Goal: Task Accomplishment & Management: Use online tool/utility

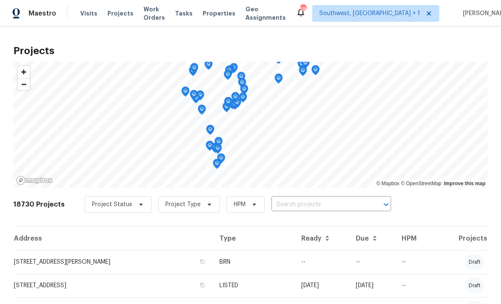
click at [298, 207] on input "text" at bounding box center [320, 204] width 96 height 13
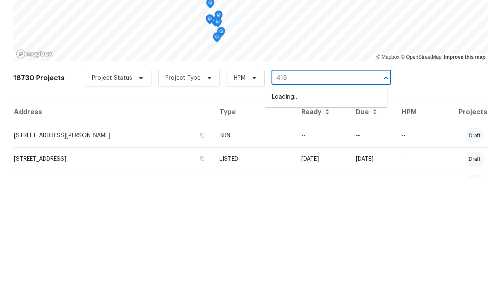
type input "416 2"
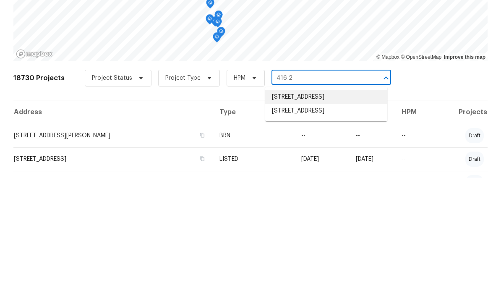
click at [326, 217] on li "[STREET_ADDRESS]" at bounding box center [326, 224] width 122 height 14
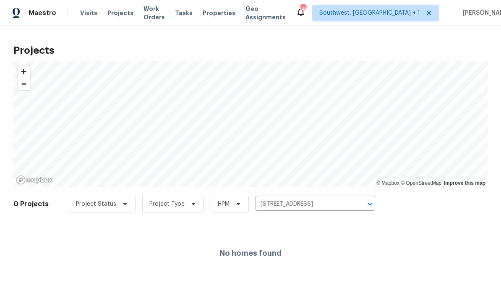
click at [295, 206] on input "[STREET_ADDRESS]" at bounding box center [304, 204] width 96 height 13
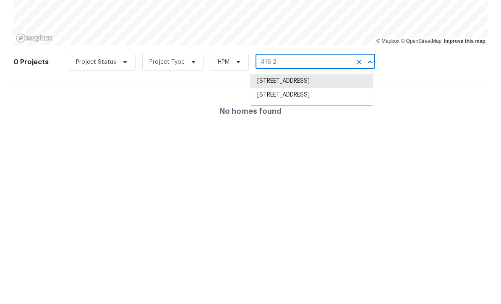
type input "416 28"
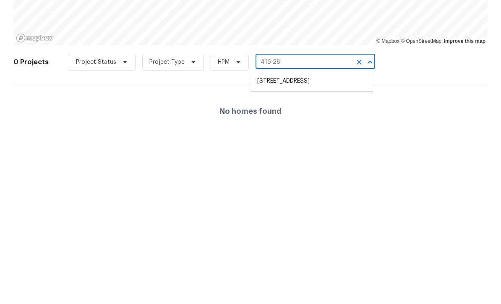
click at [315, 217] on li "[STREET_ADDRESS]" at bounding box center [312, 224] width 122 height 14
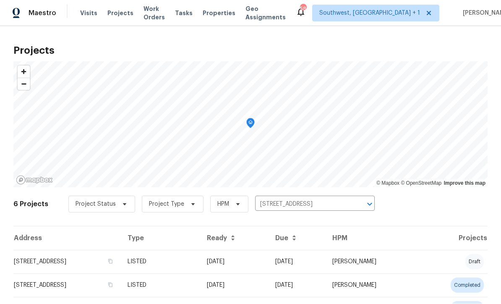
scroll to position [0, 0]
click at [248, 269] on td "[DATE]" at bounding box center [234, 262] width 68 height 24
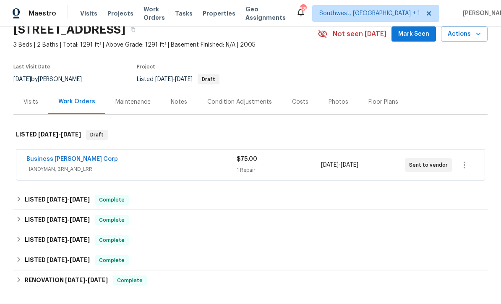
scroll to position [58, 0]
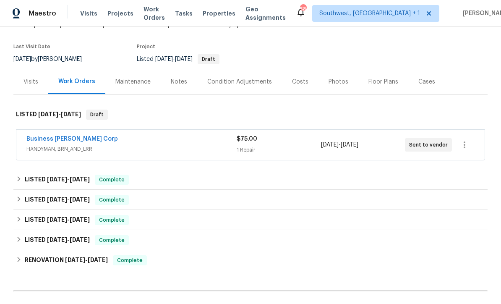
click at [105, 144] on div "Business [PERSON_NAME] Corp" at bounding box center [131, 140] width 210 height 10
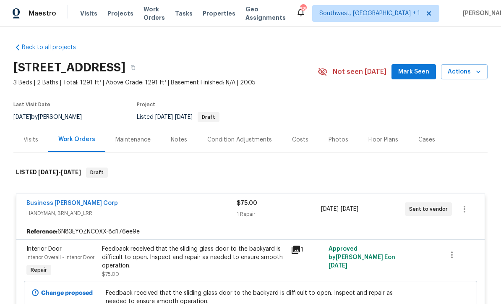
scroll to position [0, 0]
click at [150, 11] on span "Work Orders" at bounding box center [154, 13] width 21 height 17
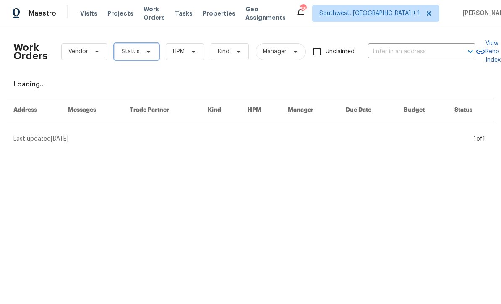
click at [128, 54] on span "Status" at bounding box center [130, 51] width 18 height 8
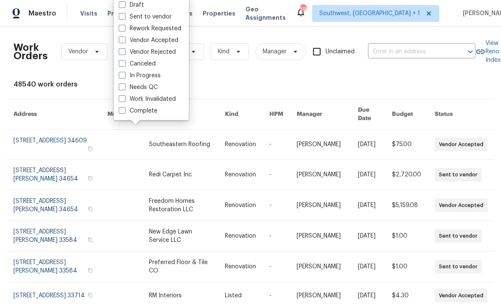
click at [122, 88] on span at bounding box center [122, 87] width 7 height 7
click at [122, 88] on input "Needs QC" at bounding box center [121, 85] width 5 height 5
checkbox input "true"
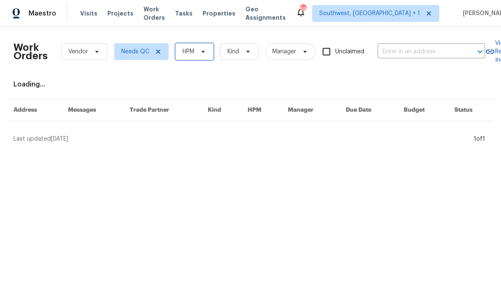
click at [188, 55] on span "HPM" at bounding box center [189, 51] width 12 height 8
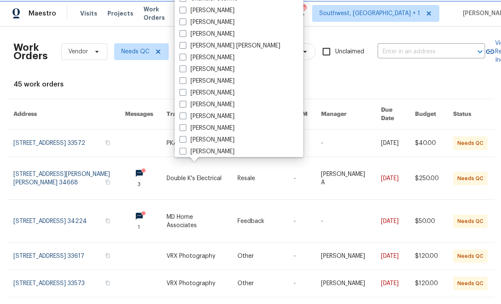
scroll to position [41, 0]
click at [184, 130] on span at bounding box center [183, 128] width 7 height 7
click at [184, 130] on input "[PERSON_NAME]" at bounding box center [182, 126] width 5 height 5
checkbox input "true"
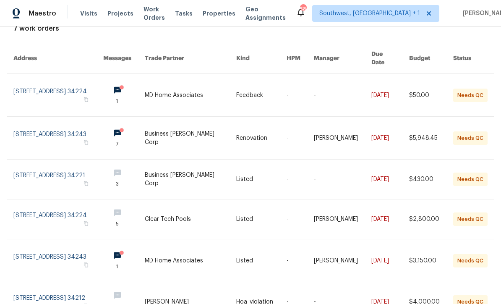
scroll to position [57, 0]
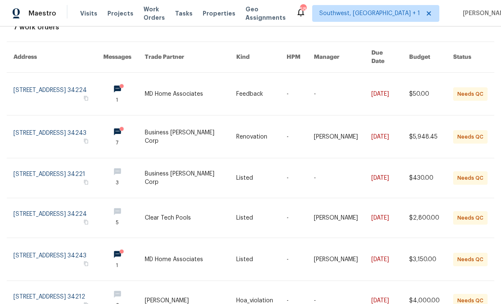
click at [230, 94] on link at bounding box center [191, 94] width 92 height 42
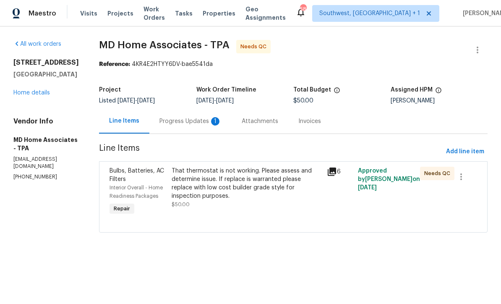
click at [177, 124] on div "Progress Updates 1" at bounding box center [190, 121] width 62 height 8
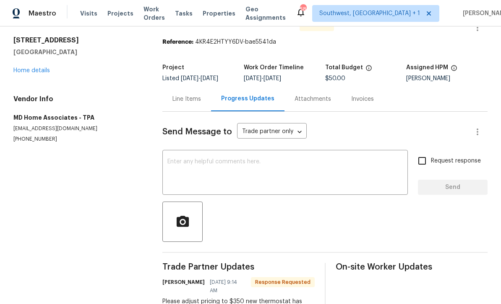
scroll to position [22, 0]
click at [181, 104] on div "Line Items" at bounding box center [186, 99] width 29 height 8
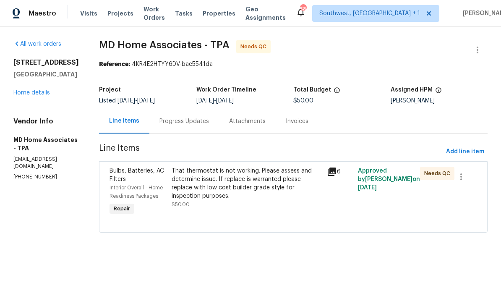
click at [248, 192] on div "That thermostat is not working. Please assess and determine issue. If replace i…" at bounding box center [247, 184] width 150 height 34
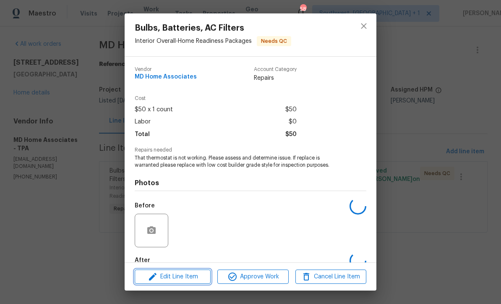
click at [199, 283] on button "Edit Line Item" at bounding box center [173, 276] width 76 height 15
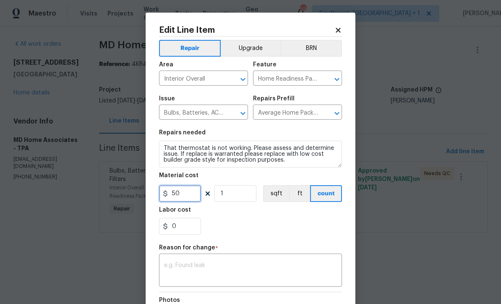
click at [195, 198] on input "50" at bounding box center [180, 193] width 42 height 17
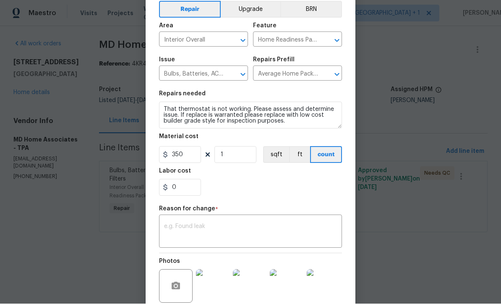
scroll to position [51, 0]
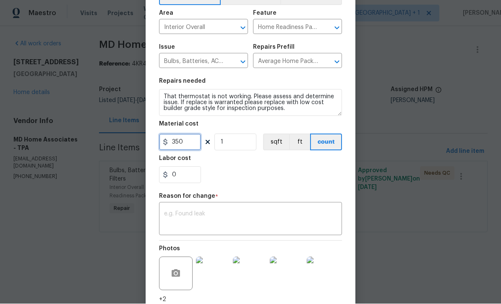
type input "350"
click at [173, 217] on textarea at bounding box center [250, 220] width 173 height 18
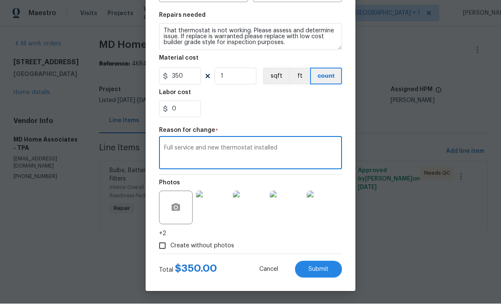
scroll to position [119, 0]
type textarea "Full service and new thermostat installed"
click at [322, 277] on button "Submit" at bounding box center [318, 269] width 47 height 17
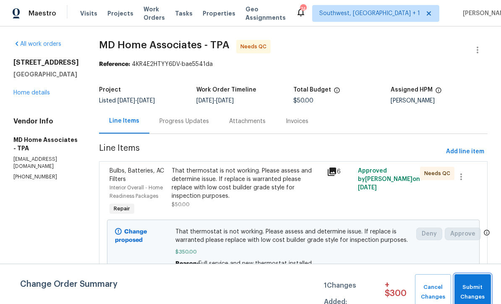
click at [478, 294] on span "Submit Changes" at bounding box center [473, 291] width 28 height 19
click at [478, 289] on span "Submit Changes" at bounding box center [473, 291] width 28 height 19
click at [479, 291] on span "Submit Changes" at bounding box center [473, 291] width 28 height 19
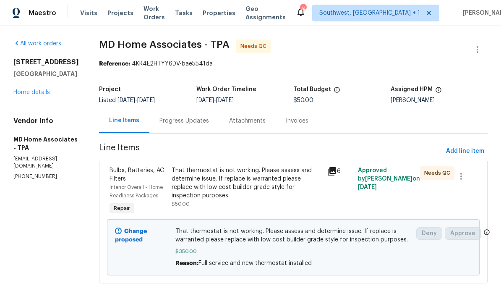
scroll to position [0, 0]
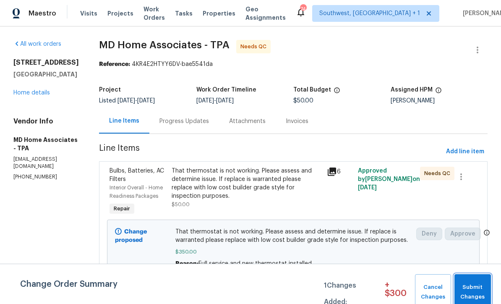
click at [473, 290] on span "Submit Changes" at bounding box center [473, 291] width 28 height 19
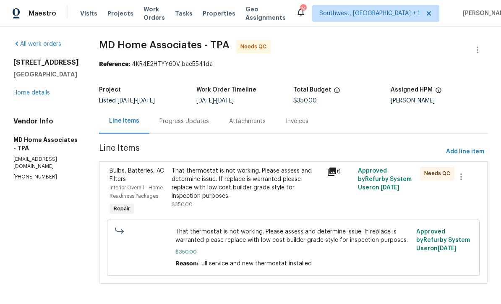
scroll to position [0, 0]
click at [86, 16] on span "Visits" at bounding box center [88, 13] width 17 height 8
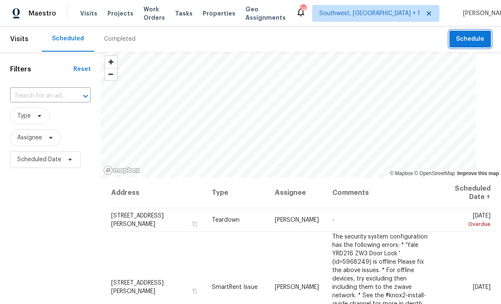
click at [470, 42] on span "Schedule" at bounding box center [470, 39] width 28 height 10
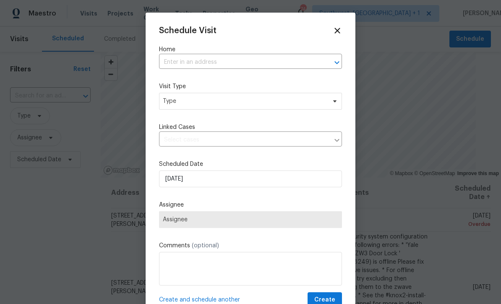
click at [257, 61] on input "text" at bounding box center [238, 62] width 159 height 13
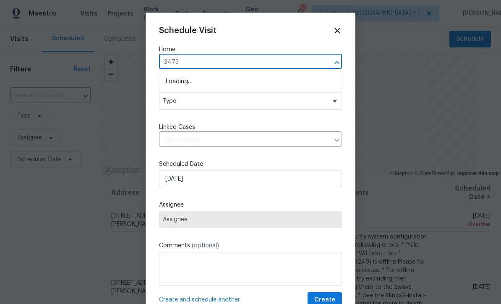
type input "3473"
click at [272, 101] on li "[STREET_ADDRESS]" at bounding box center [250, 96] width 183 height 14
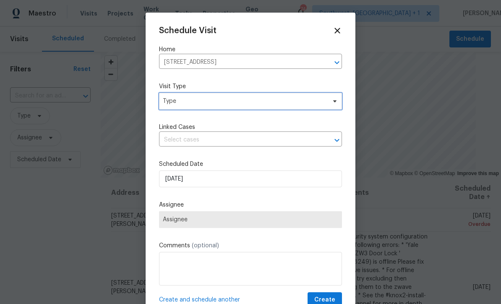
click at [272, 109] on span "Type" at bounding box center [250, 101] width 183 height 17
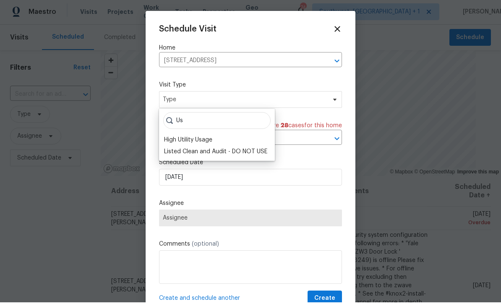
type input "U"
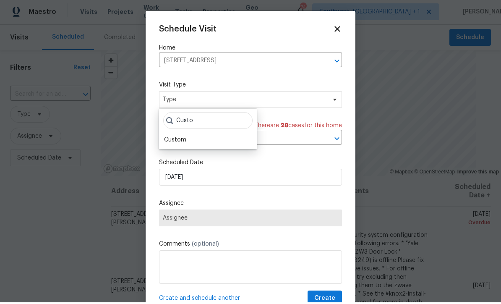
scroll to position [2, 0]
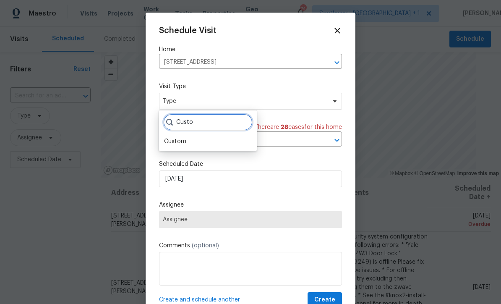
type input "Custo"
click at [168, 142] on div "Custom" at bounding box center [175, 141] width 22 height 8
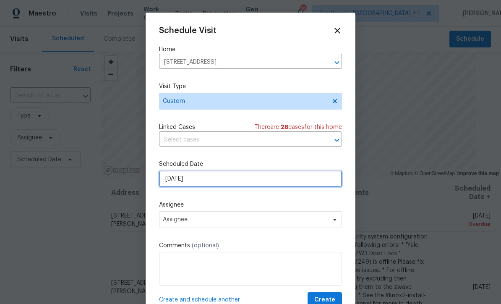
click at [231, 187] on input "[DATE]" at bounding box center [250, 178] width 183 height 17
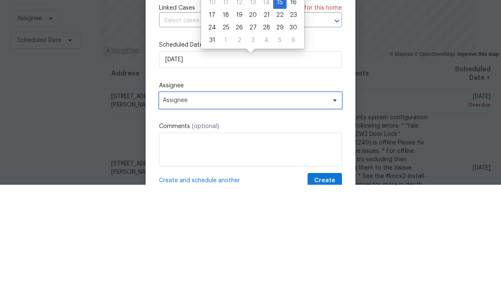
click at [218, 211] on span "Assignee" at bounding box center [250, 219] width 183 height 17
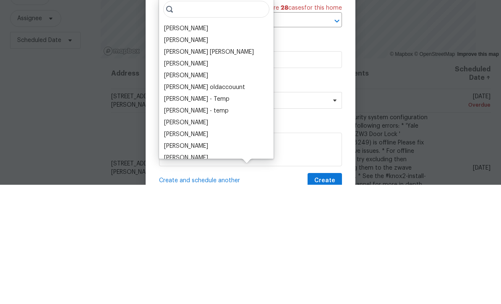
scroll to position [0, 0]
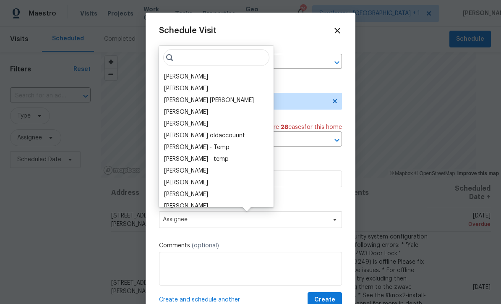
click at [204, 77] on div "[PERSON_NAME]" at bounding box center [186, 77] width 44 height 8
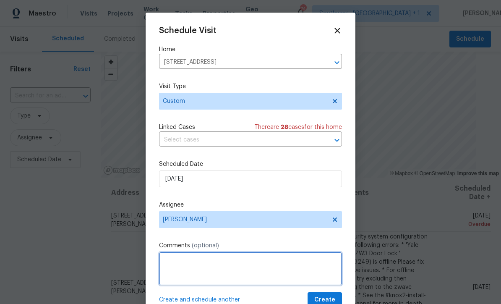
click at [227, 259] on textarea at bounding box center [250, 269] width 183 height 34
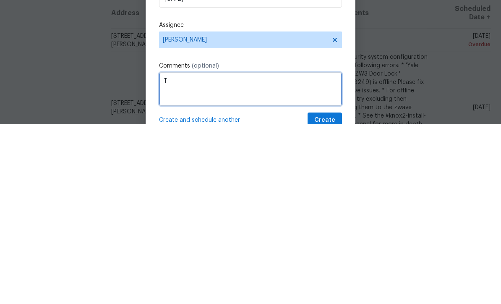
scroll to position [28, 0]
type textarea "Take new listing pics"
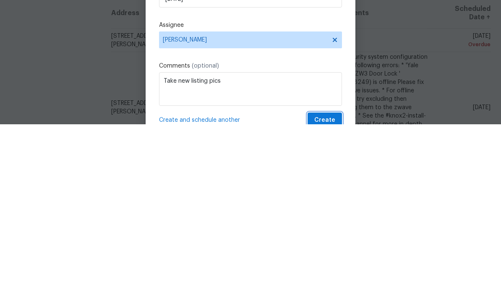
click at [331, 295] on span "Create" at bounding box center [324, 300] width 21 height 10
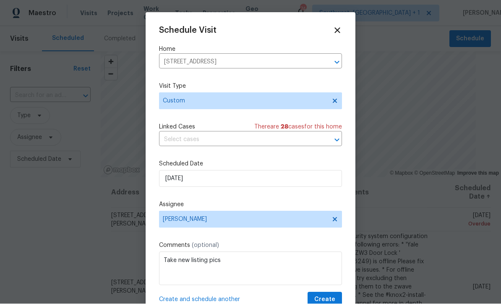
scroll to position [0, 0]
